Goal: Information Seeking & Learning: Check status

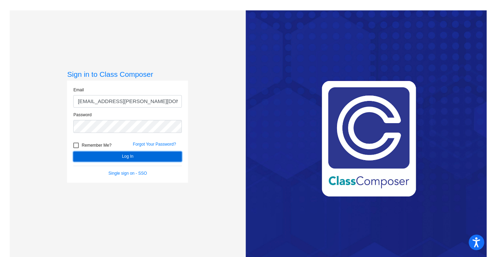
click at [121, 157] on button "Log In" at bounding box center [127, 156] width 108 height 10
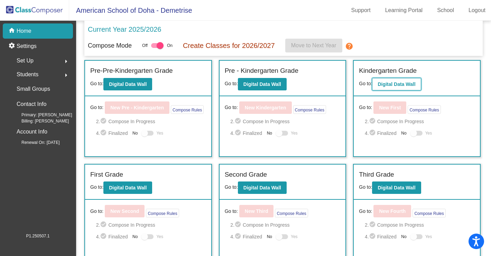
click at [387, 88] on button "Digital Data Wall" at bounding box center [396, 84] width 49 height 12
click at [271, 83] on b "Digital Data Wall" at bounding box center [262, 85] width 38 height 6
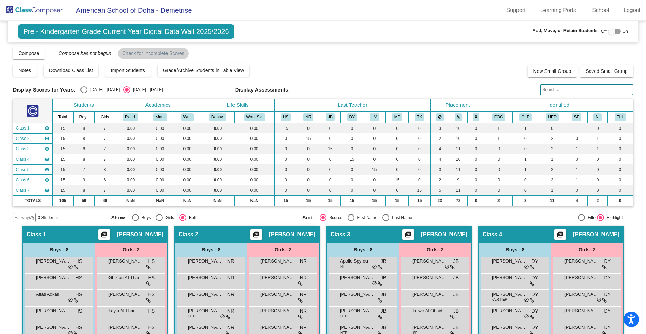
click at [83, 90] on div "Select an option" at bounding box center [84, 89] width 7 height 7
click at [84, 93] on input "[DATE] - [DATE]" at bounding box center [84, 93] width 0 height 0
radio input "true"
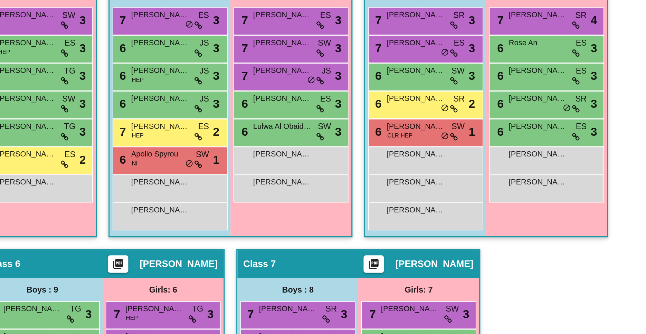
scroll to position [177, 0]
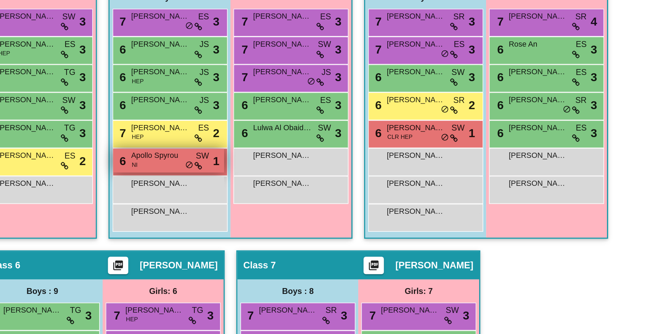
click at [350, 160] on div "6 Apollo Spyrou NI SW lock do_not_disturb_alt 1" at bounding box center [362, 157] width 66 height 14
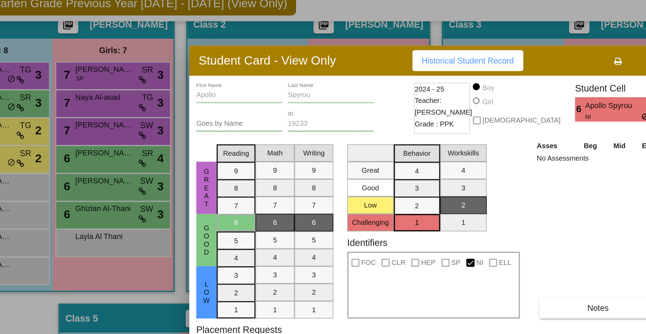
click at [259, 88] on div "Spyrou Last Name" at bounding box center [260, 85] width 51 height 12
click at [170, 61] on div at bounding box center [323, 167] width 646 height 334
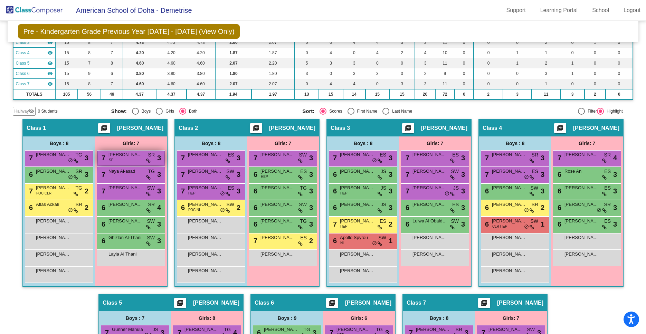
scroll to position [0, 0]
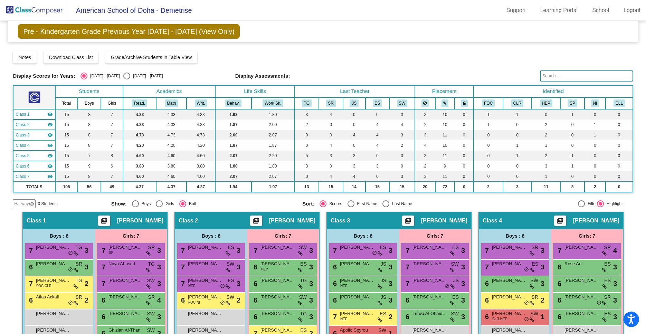
click at [47, 9] on img at bounding box center [34, 10] width 69 height 20
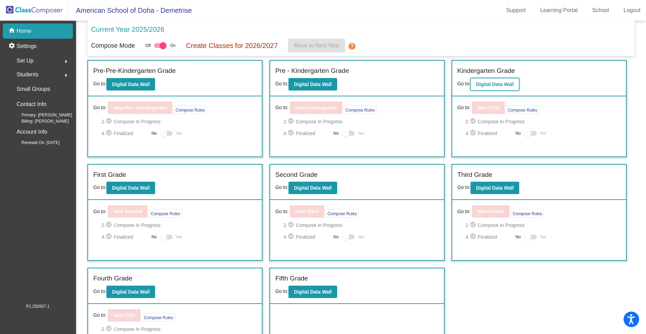
click at [490, 84] on b "Digital Data Wall" at bounding box center [495, 85] width 38 height 6
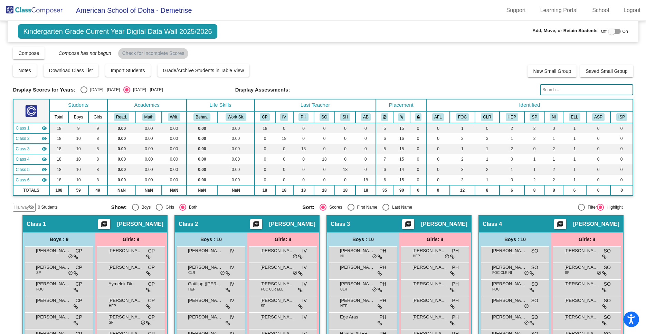
click at [82, 89] on div "Select an option" at bounding box center [84, 89] width 7 height 7
click at [84, 93] on input "[DATE] - [DATE]" at bounding box center [84, 93] width 0 height 0
radio input "true"
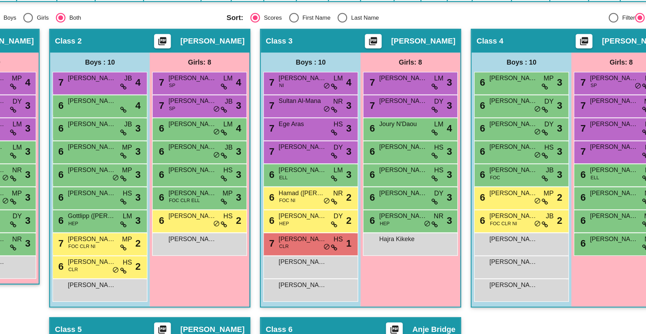
scroll to position [91, 0]
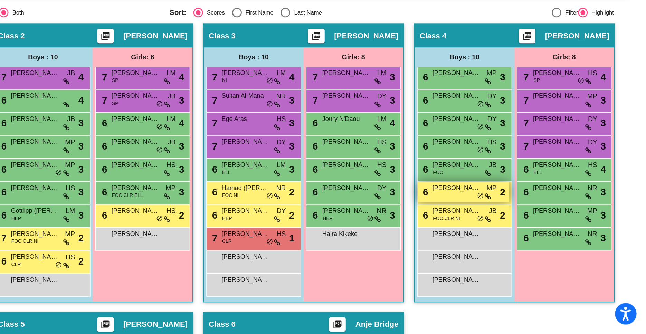
click at [490, 237] on div "6 [PERSON_NAME] MP lock do_not_disturb_alt 2" at bounding box center [514, 232] width 66 height 14
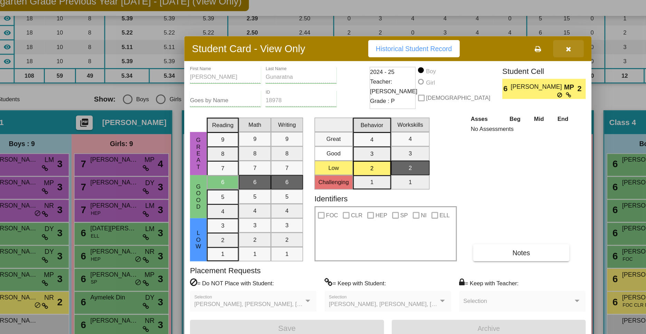
click at [454, 65] on icon "button" at bounding box center [454, 66] width 4 height 5
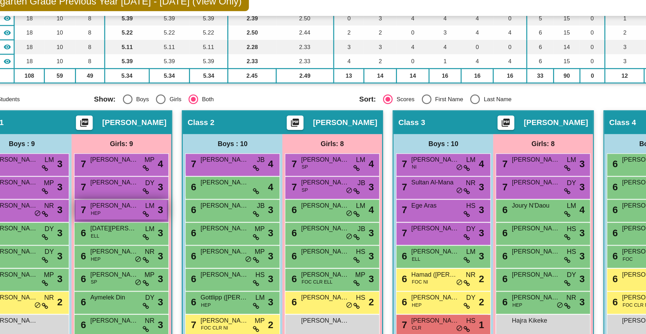
scroll to position [93, 0]
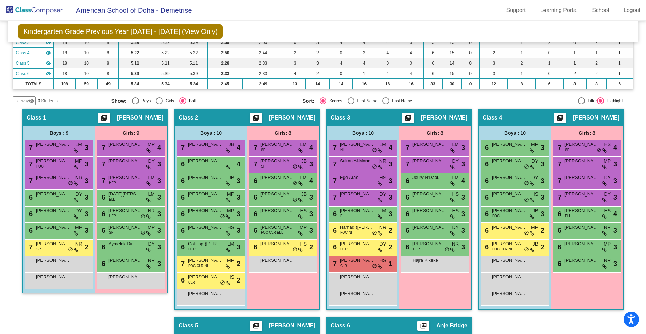
click at [47, 11] on img at bounding box center [34, 10] width 69 height 20
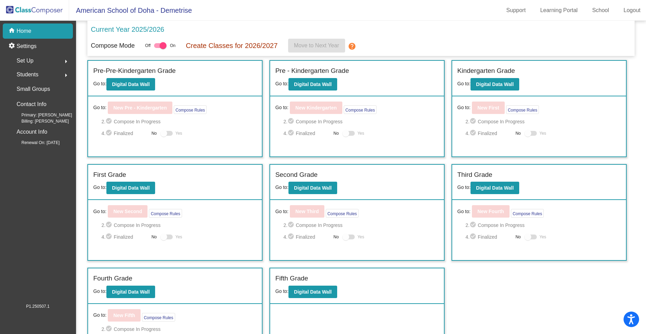
click at [94, 16] on mat-toolbar "American School of [GEOGRAPHIC_DATA] - Demetrise Support Learning Portal School…" at bounding box center [323, 10] width 646 height 21
click at [24, 9] on img at bounding box center [34, 10] width 69 height 20
click at [28, 13] on img at bounding box center [34, 10] width 69 height 20
click at [49, 9] on img at bounding box center [34, 10] width 69 height 20
click at [122, 193] on button "Digital Data Wall" at bounding box center [130, 188] width 49 height 12
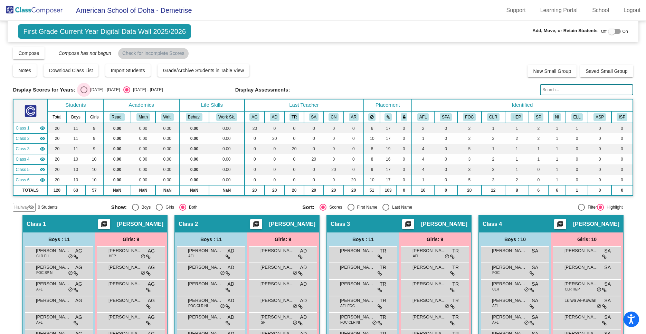
click at [82, 87] on div "Select an option" at bounding box center [84, 89] width 7 height 7
click at [84, 93] on input "[DATE] - [DATE]" at bounding box center [84, 93] width 0 height 0
radio input "true"
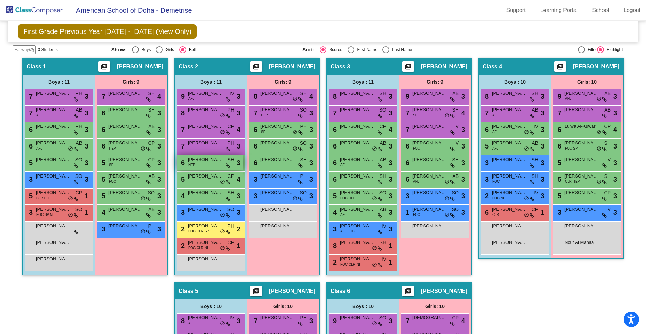
scroll to position [145, 0]
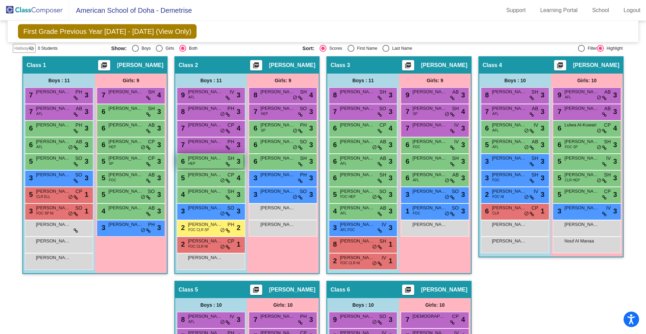
click at [240, 166] on span "3" at bounding box center [239, 161] width 4 height 10
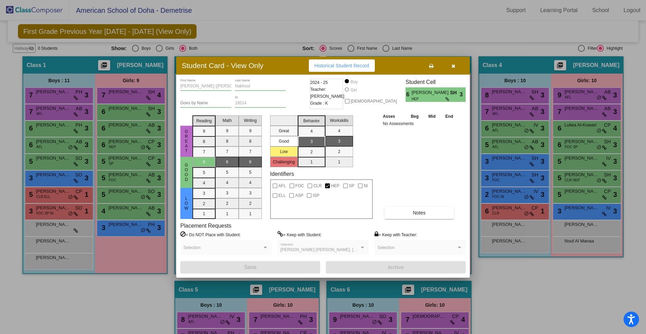
click at [456, 67] on button "button" at bounding box center [453, 65] width 22 height 12
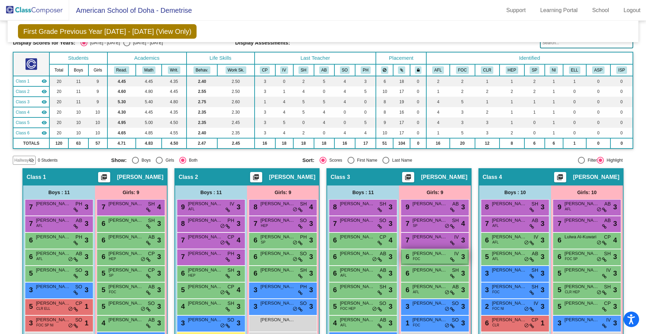
scroll to position [0, 0]
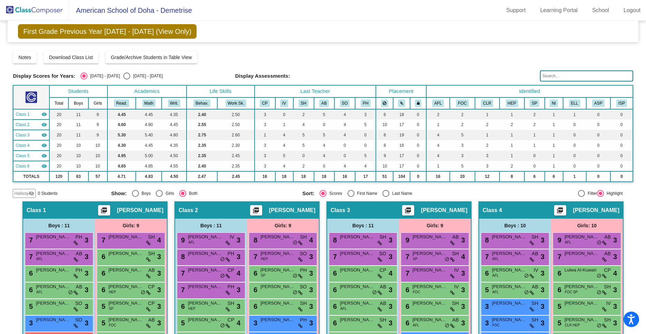
click at [22, 12] on img at bounding box center [34, 10] width 69 height 20
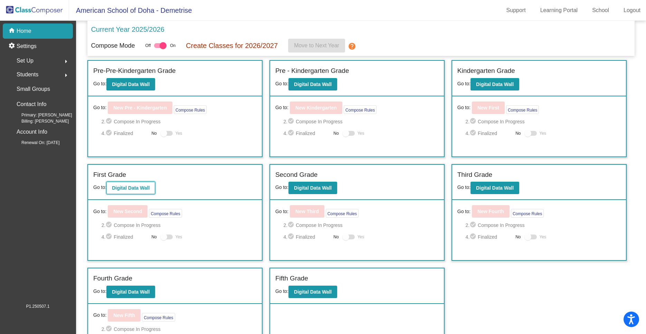
click at [114, 191] on b "Digital Data Wall" at bounding box center [131, 188] width 38 height 6
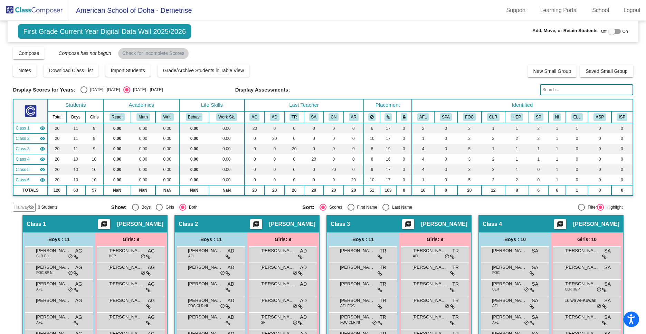
click at [82, 89] on div "Select an option" at bounding box center [84, 89] width 7 height 7
click at [84, 93] on input "[DATE] - [DATE]" at bounding box center [84, 93] width 0 height 0
radio input "true"
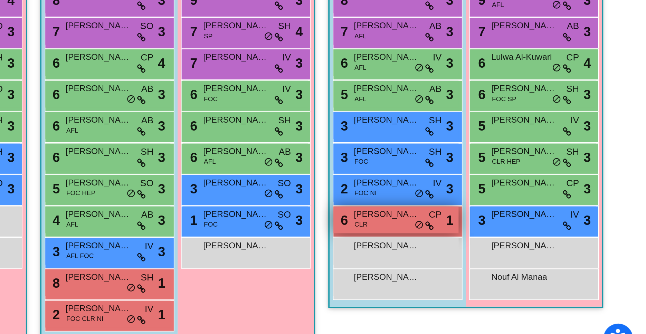
scroll to position [89, 0]
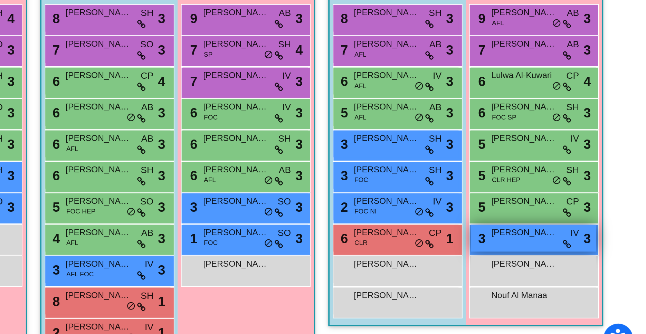
click at [490, 256] on div "3 [PERSON_NAME] lock do_not_disturb_alt 3" at bounding box center [587, 266] width 66 height 14
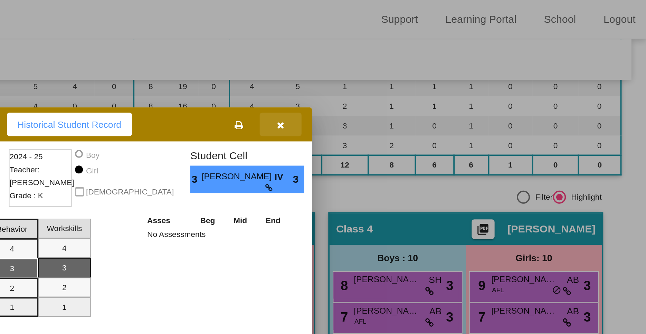
click at [451, 67] on button "button" at bounding box center [453, 65] width 22 height 12
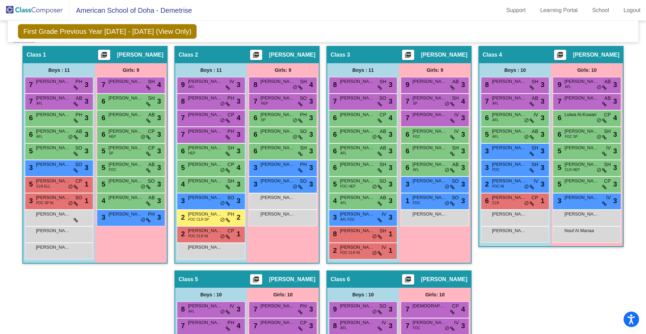
scroll to position [155, 0]
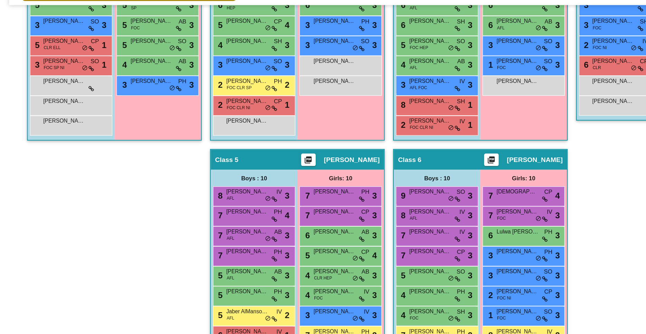
click at [490, 222] on div "Hallway - Hallway Class picture_as_pdf Add Student First Name Last Name Student…" at bounding box center [323, 153] width 620 height 433
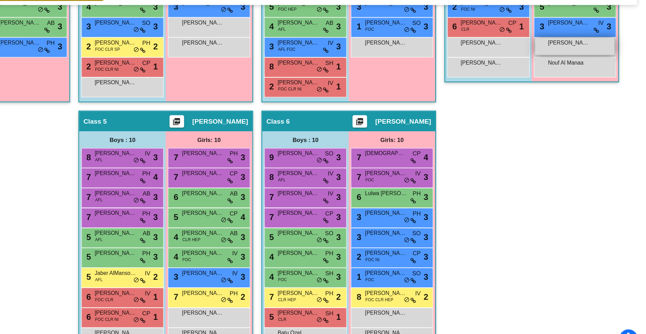
scroll to position [300, 0]
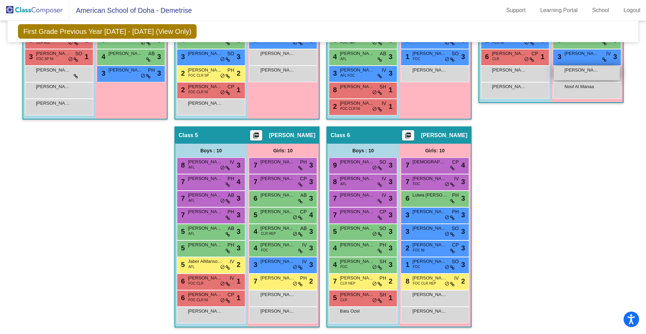
click at [490, 221] on div "Hallway - Hallway Class picture_as_pdf Add Student First Name Last Name Student…" at bounding box center [323, 118] width 620 height 433
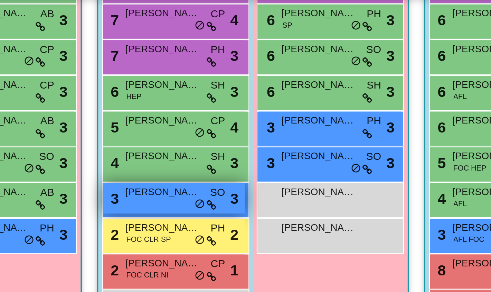
scroll to position [220, 0]
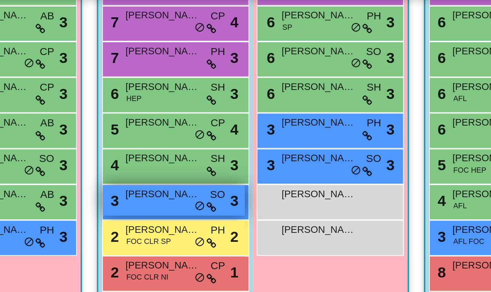
click at [198, 139] on div "3 [PERSON_NAME] SO lock do_not_disturb_alt 3" at bounding box center [209, 136] width 66 height 14
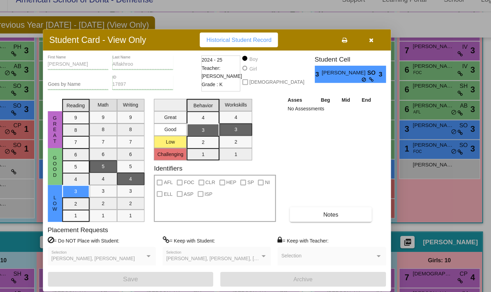
click at [209, 215] on label "= Keep with Student:" at bounding box center [222, 213] width 44 height 7
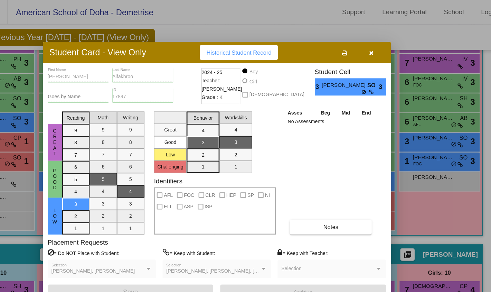
click at [235, 11] on div at bounding box center [245, 146] width 491 height 292
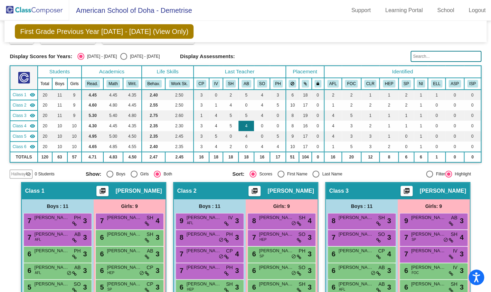
scroll to position [0, 0]
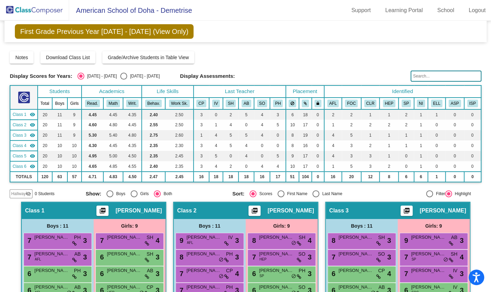
click at [43, 9] on img at bounding box center [34, 10] width 69 height 20
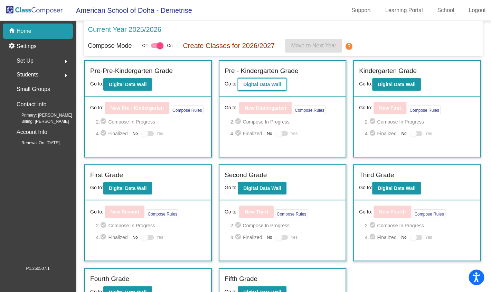
click at [260, 86] on b "Digital Data Wall" at bounding box center [262, 85] width 38 height 6
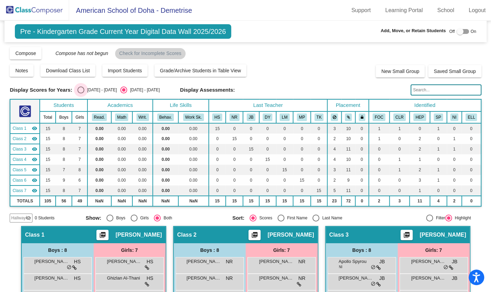
click at [78, 89] on div "Select an option" at bounding box center [80, 89] width 7 height 7
click at [81, 93] on input "[DATE] - [DATE]" at bounding box center [81, 93] width 0 height 0
radio input "true"
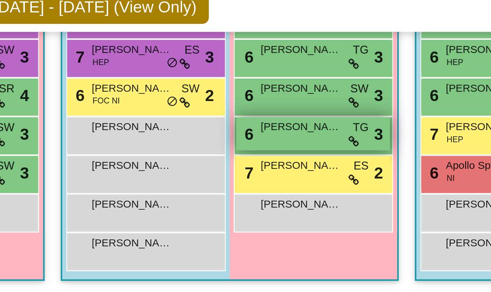
scroll to position [235, 0]
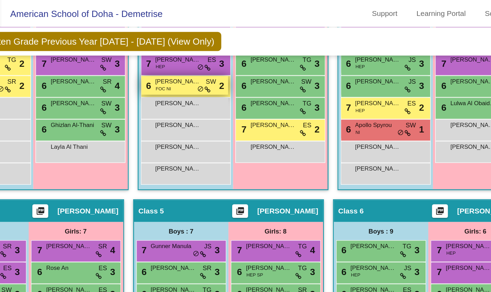
click at [216, 63] on span "[PERSON_NAME]" at bounding box center [204, 61] width 35 height 7
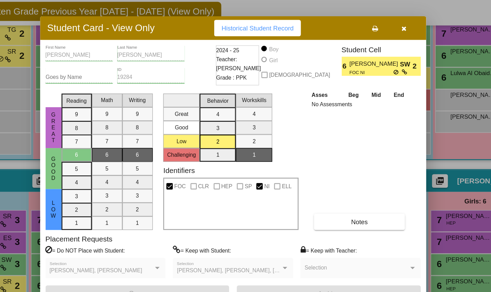
scroll to position [0, 0]
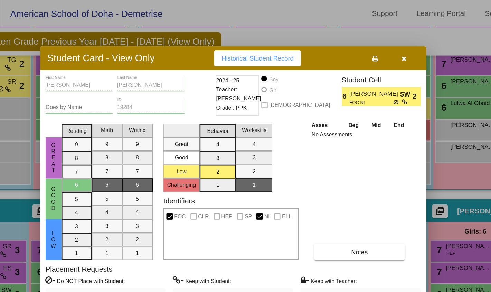
click at [377, 43] on icon "button" at bounding box center [376, 44] width 4 height 5
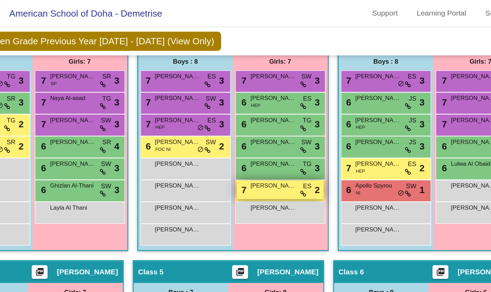
scroll to position [188, 0]
